Goal: Information Seeking & Learning: Find specific page/section

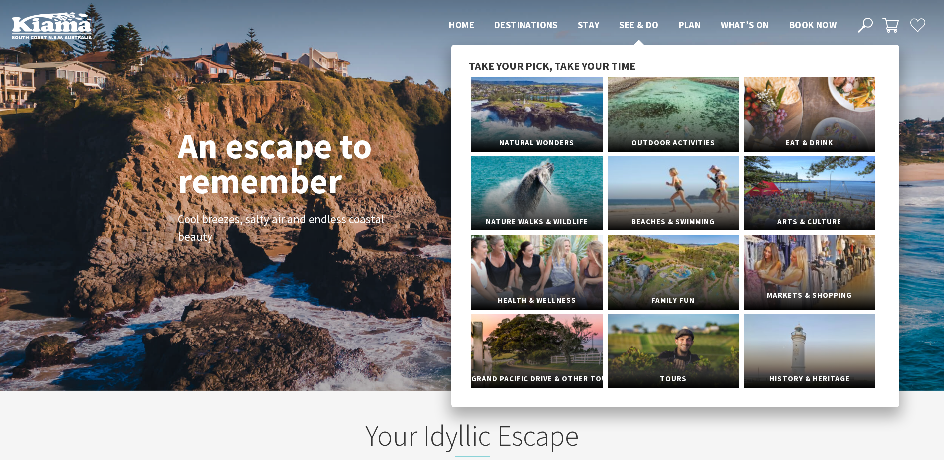
click at [783, 258] on link "Markets & Shopping" at bounding box center [809, 272] width 131 height 75
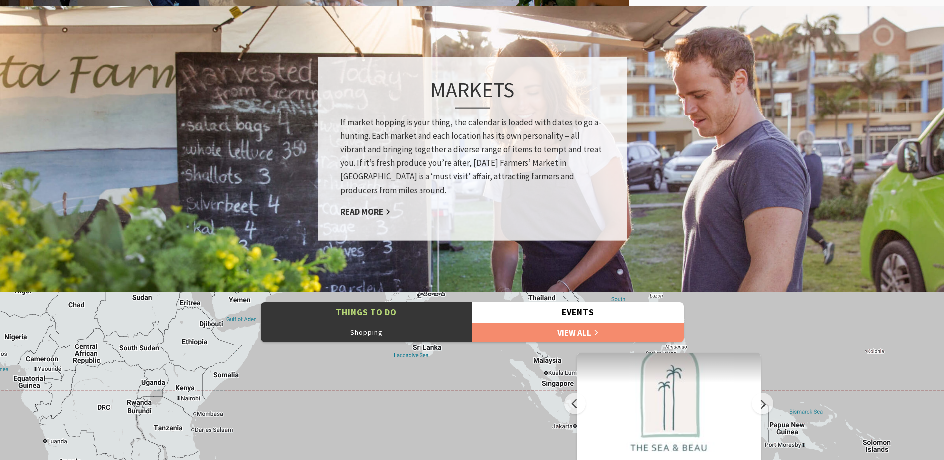
scroll to position [746, 0]
click at [368, 214] on link "Read More" at bounding box center [365, 211] width 50 height 11
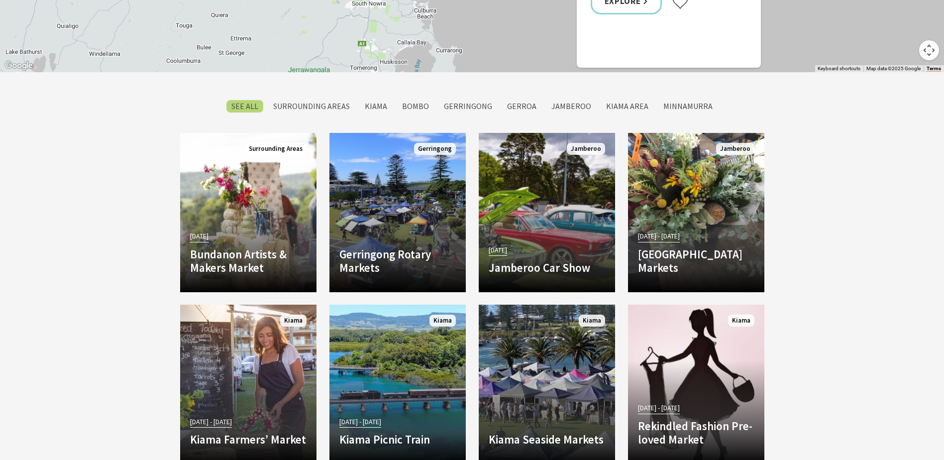
scroll to position [895, 0]
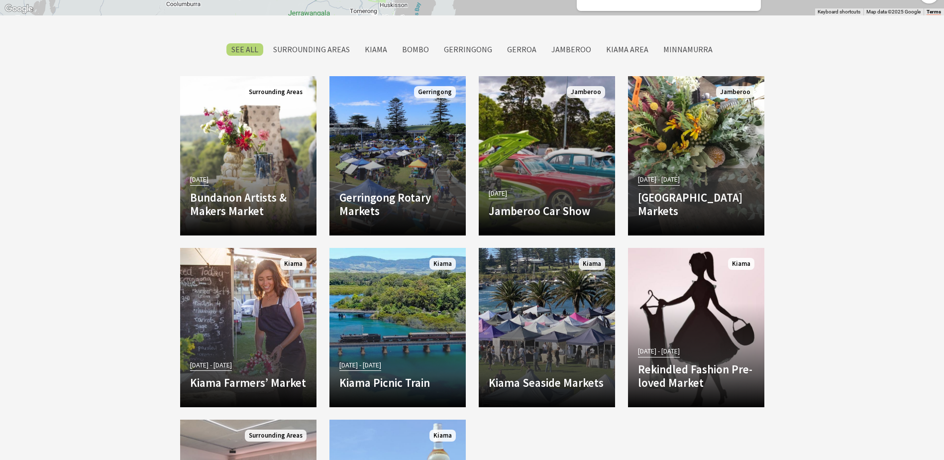
click at [19, 164] on section "SEE All Surrounding Areas Kiama Bombo Gerringong Gerroa Jamberoo Kiama Area Min…" at bounding box center [472, 326] width 944 height 623
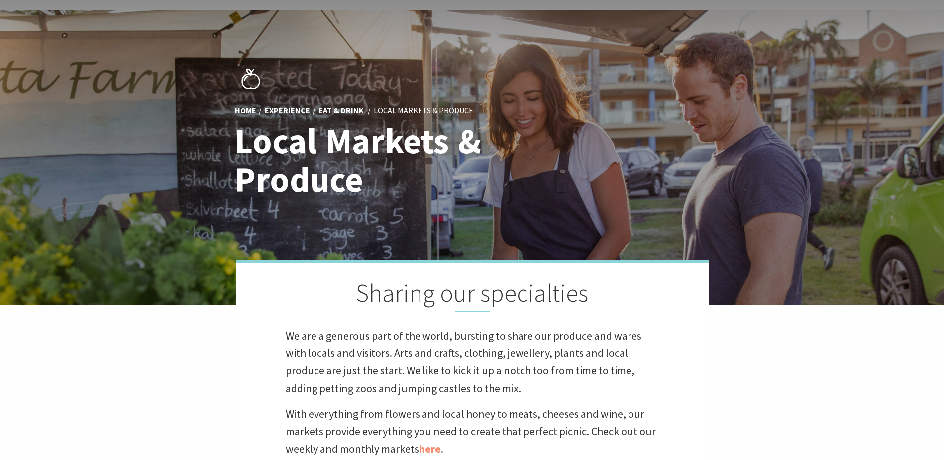
scroll to position [0, 0]
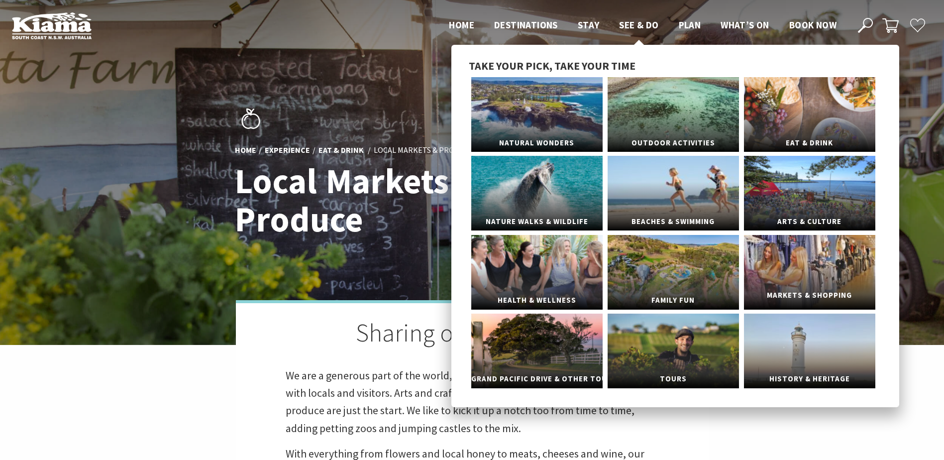
click at [767, 272] on link "Markets & Shopping" at bounding box center [809, 272] width 131 height 75
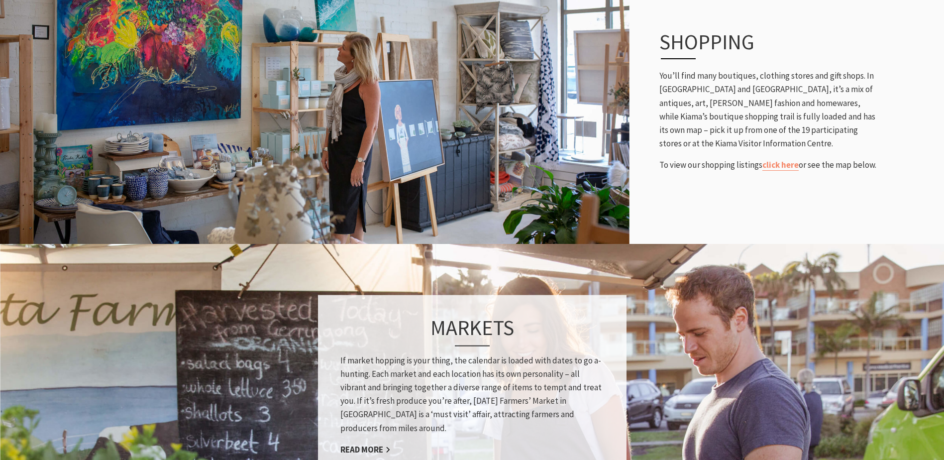
scroll to position [398, 0]
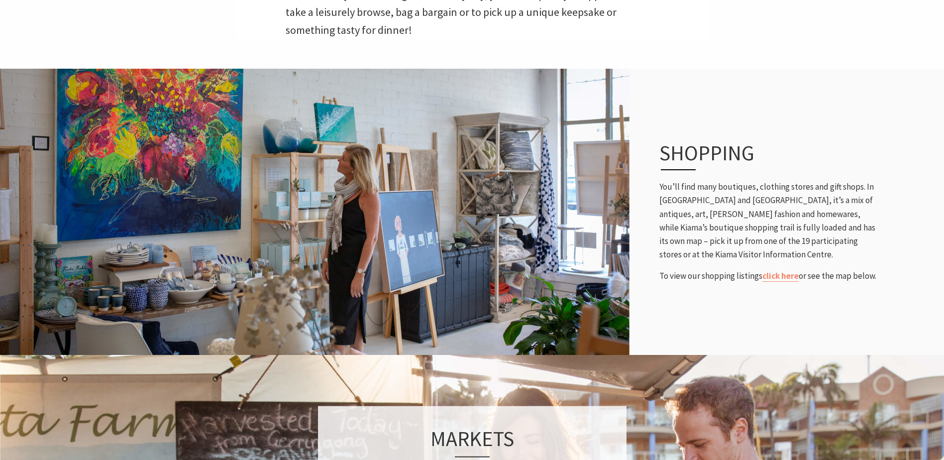
click at [774, 270] on p "To view our shopping listings click here or see the map below." at bounding box center [768, 275] width 219 height 13
click at [776, 276] on link "click here" at bounding box center [780, 275] width 36 height 11
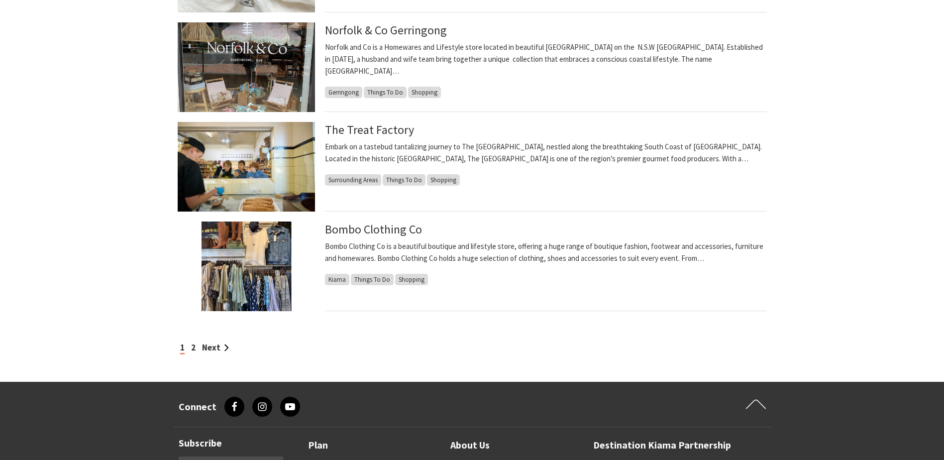
scroll to position [796, 0]
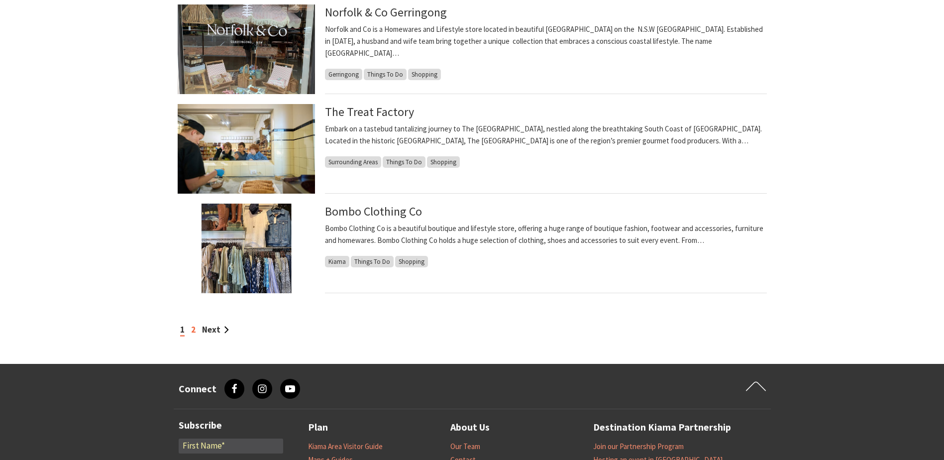
click at [193, 329] on link "2" at bounding box center [193, 329] width 4 height 11
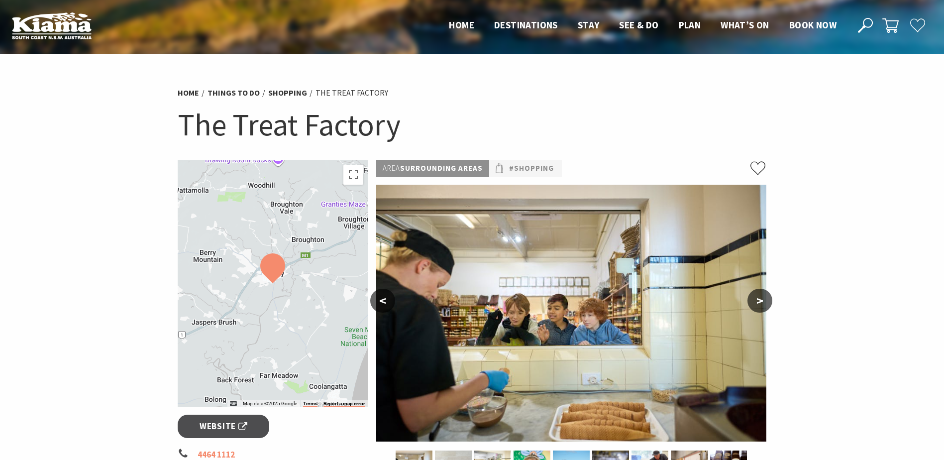
scroll to position [99, 0]
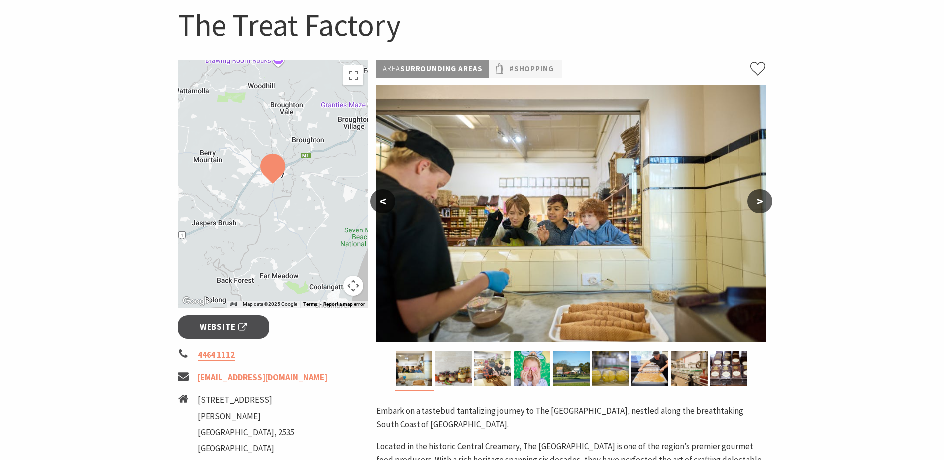
click at [758, 203] on button ">" at bounding box center [759, 201] width 25 height 24
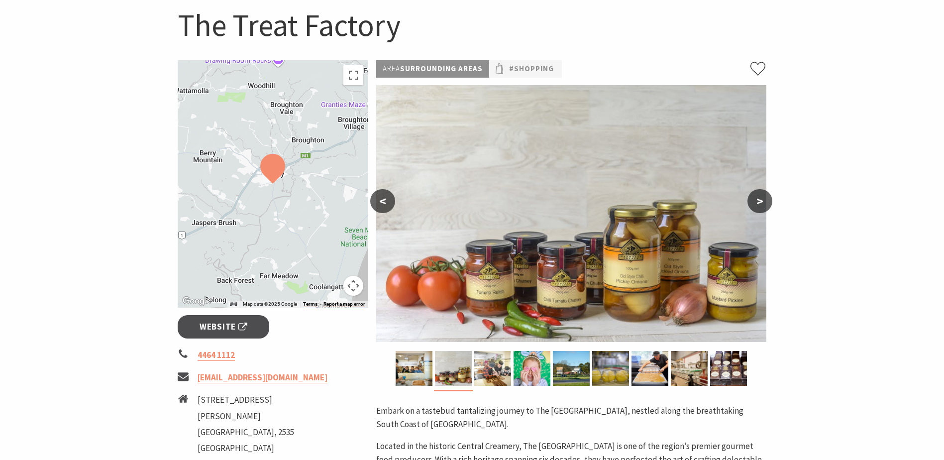
click at [758, 203] on button ">" at bounding box center [759, 201] width 25 height 24
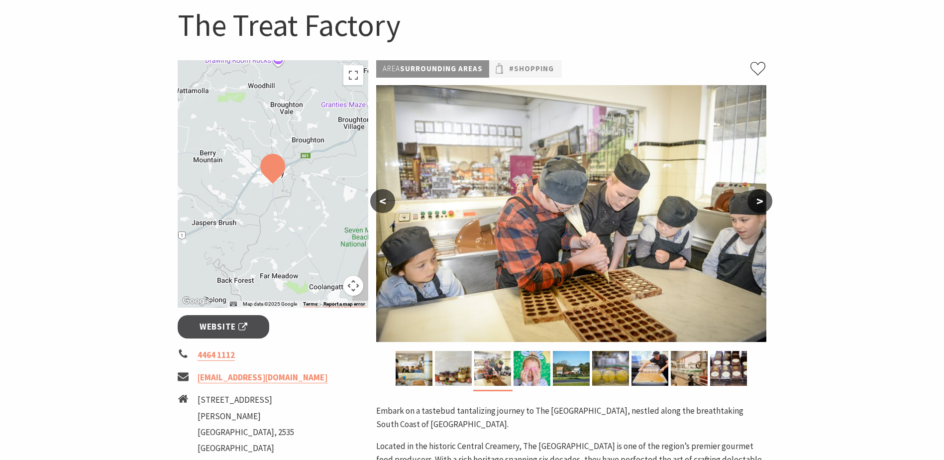
click at [758, 203] on button ">" at bounding box center [759, 201] width 25 height 24
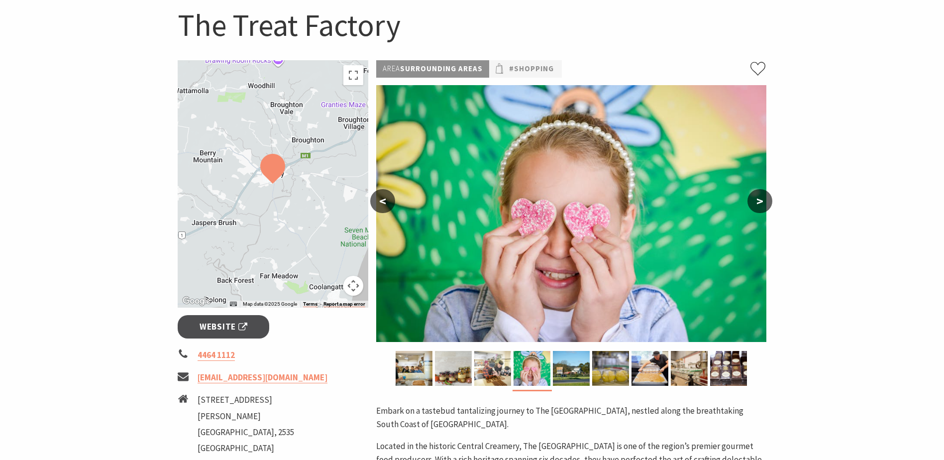
click at [758, 203] on button ">" at bounding box center [759, 201] width 25 height 24
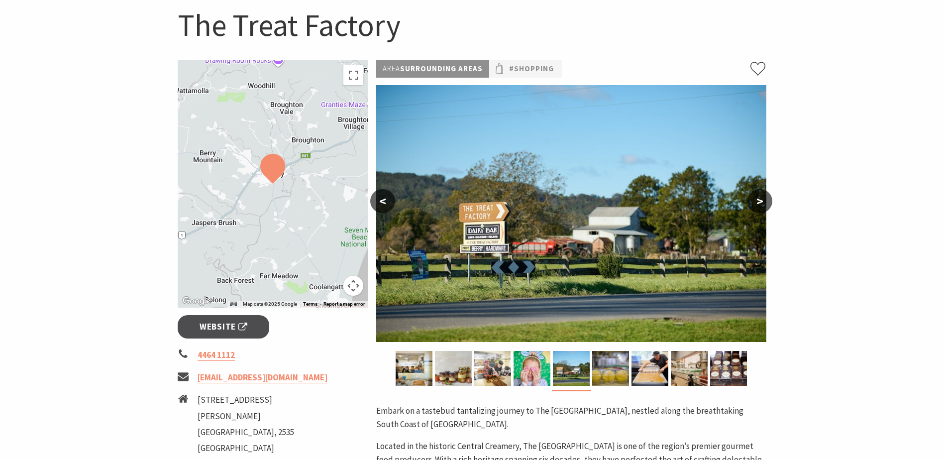
click at [758, 203] on button ">" at bounding box center [759, 201] width 25 height 24
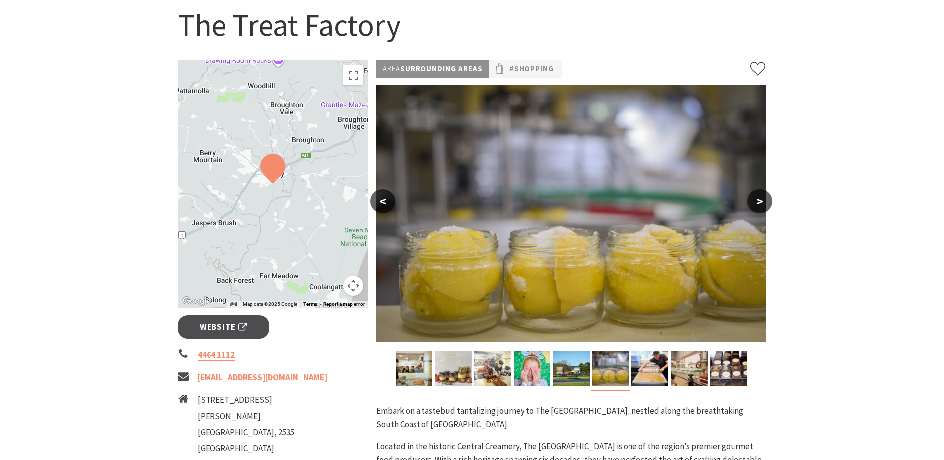
click at [758, 203] on button ">" at bounding box center [759, 201] width 25 height 24
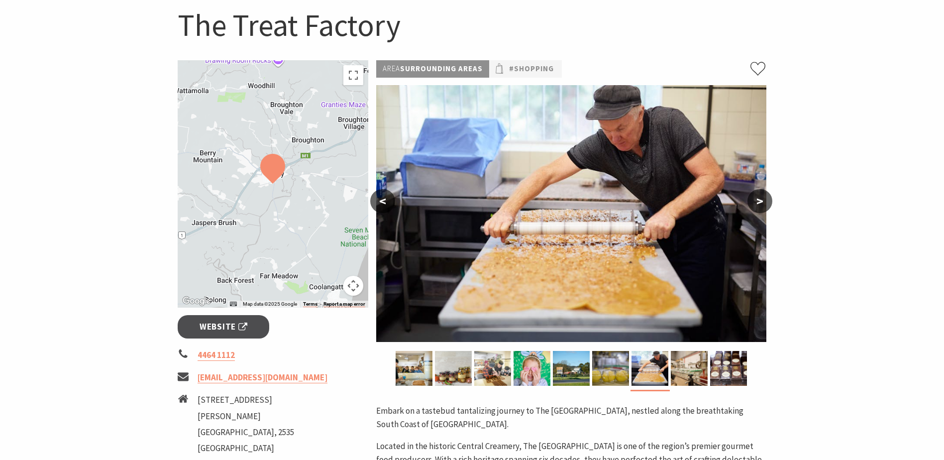
click at [758, 203] on button ">" at bounding box center [759, 201] width 25 height 24
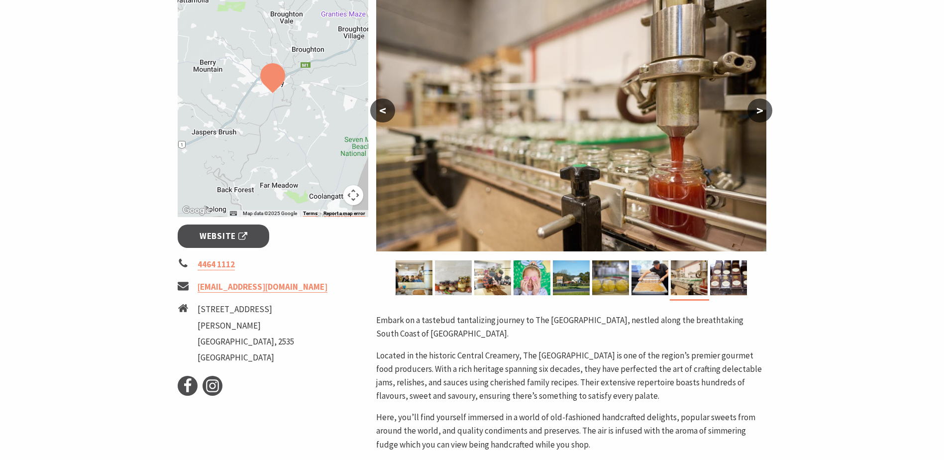
scroll to position [199, 0]
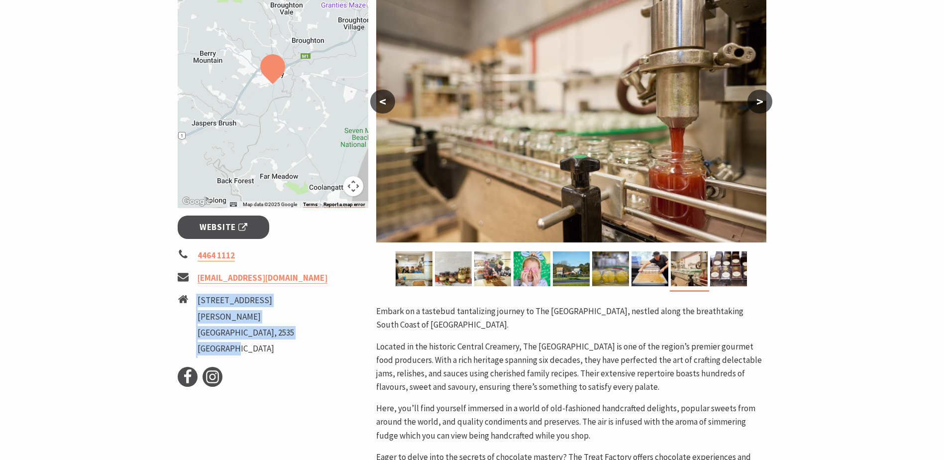
drag, startPoint x: 297, startPoint y: 338, endPoint x: 187, endPoint y: 295, distance: 118.0
click at [187, 295] on li "6 Old Creamery Lane Berry New South Wales, 2535 Australia" at bounding box center [273, 325] width 191 height 64
copy li "6 Old Creamery Lane Berry New South Wales, 2535 Australia"
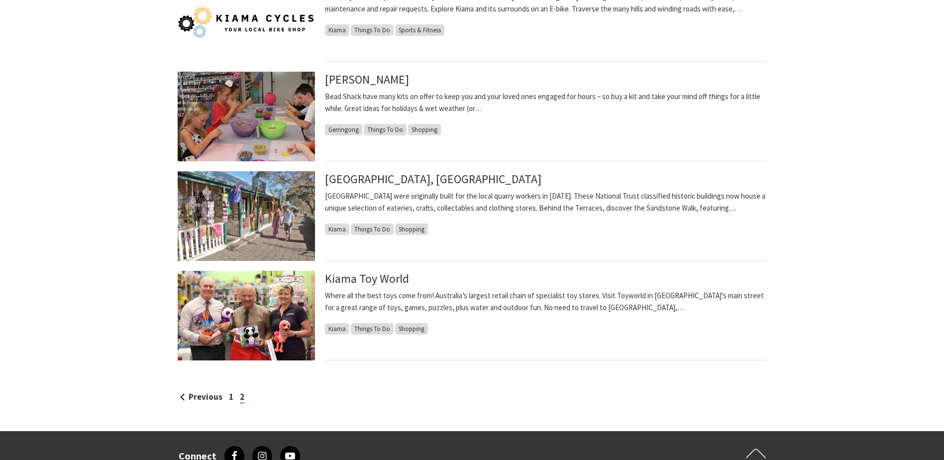
scroll to position [746, 0]
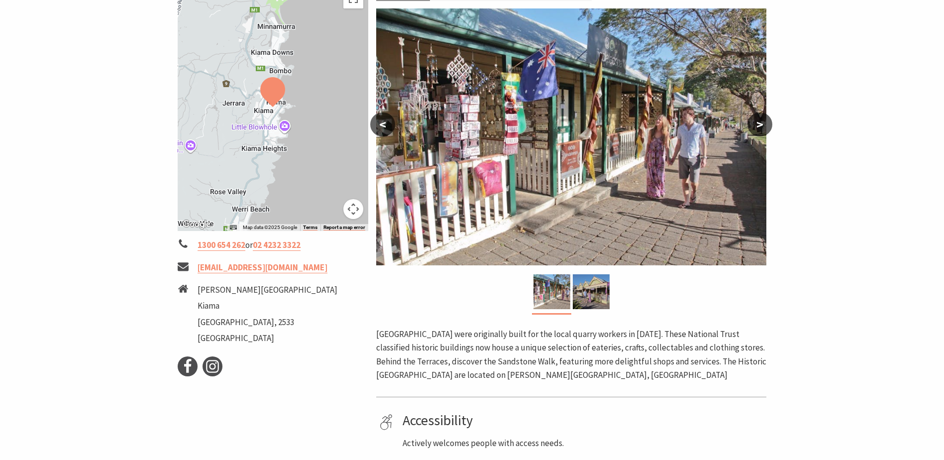
scroll to position [149, 0]
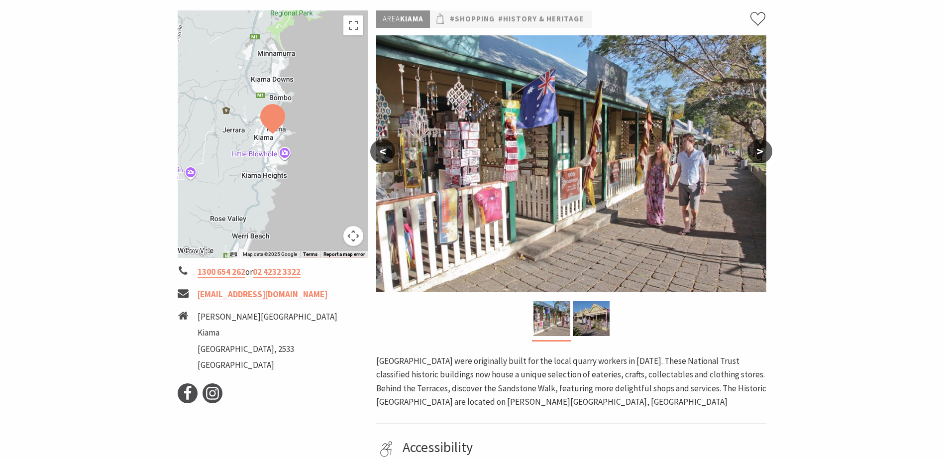
click at [764, 159] on button ">" at bounding box center [759, 151] width 25 height 24
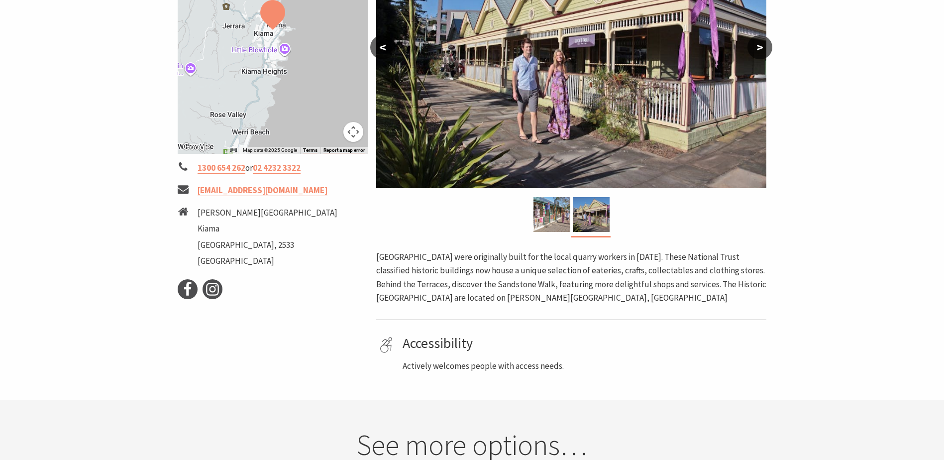
scroll to position [249, 0]
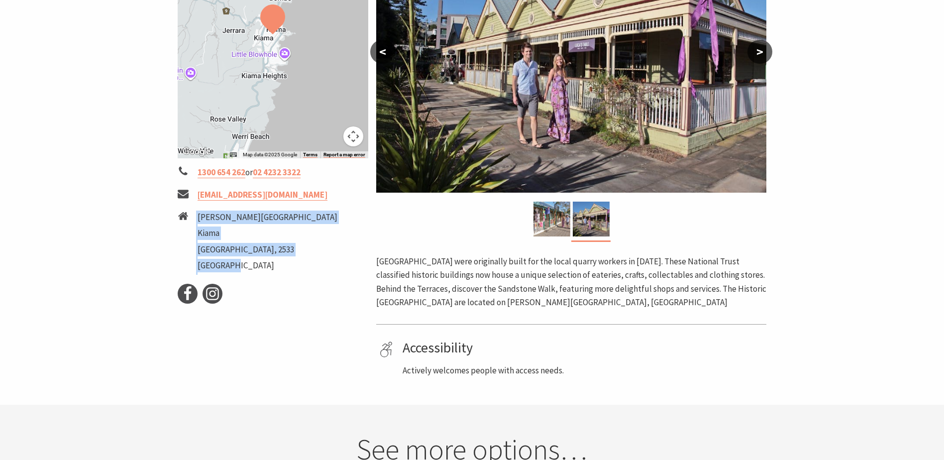
drag, startPoint x: 263, startPoint y: 269, endPoint x: 192, endPoint y: 217, distance: 87.3
click at [192, 217] on li "[PERSON_NAME][GEOGRAPHIC_DATA]" at bounding box center [273, 242] width 191 height 64
copy li "[PERSON_NAME][GEOGRAPHIC_DATA]"
